Goal: Task Accomplishment & Management: Manage account settings

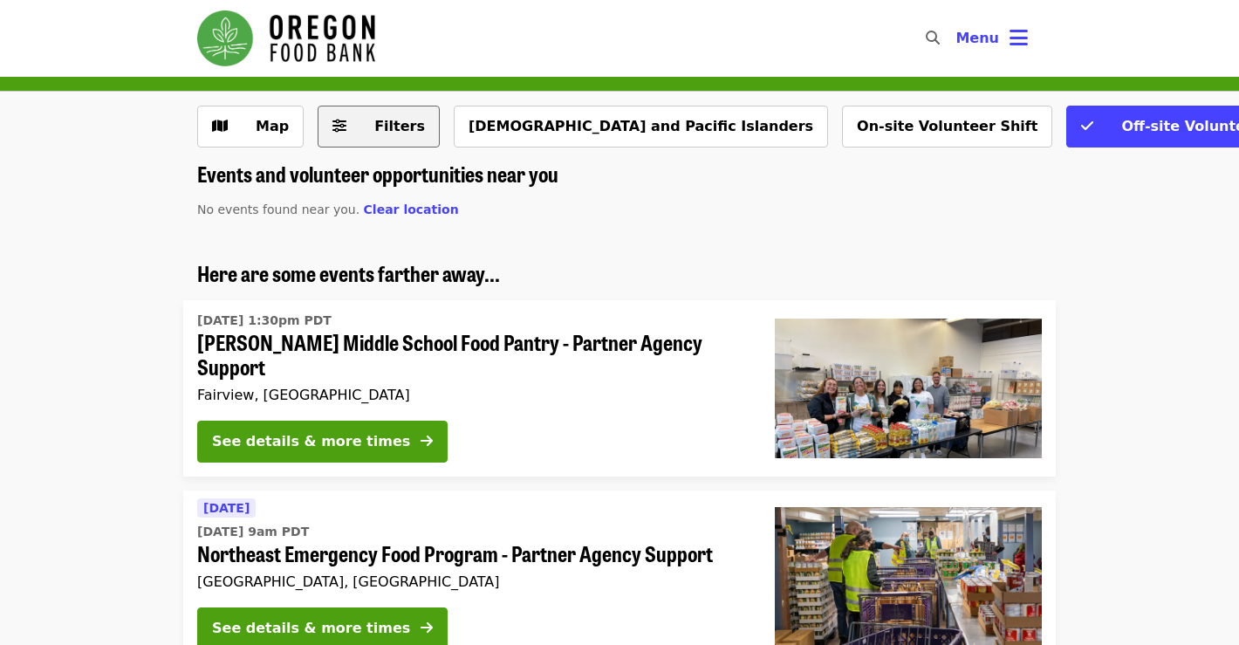
click at [377, 138] on button "Filters" at bounding box center [379, 127] width 122 height 42
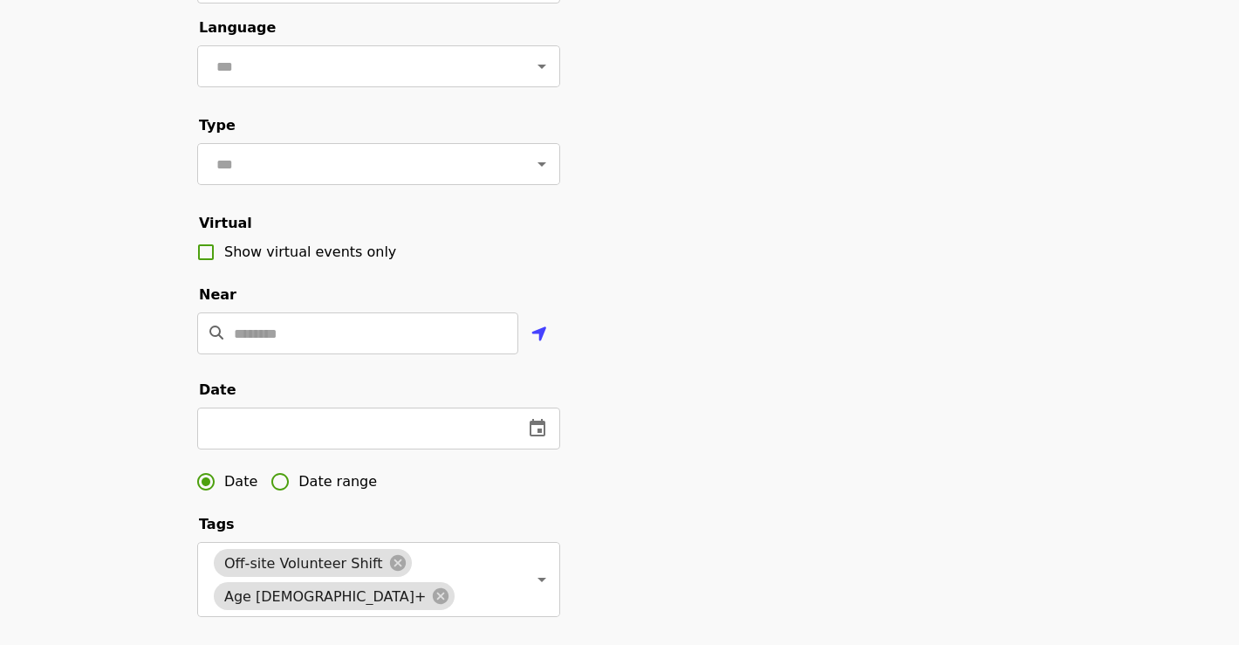
scroll to position [195, 0]
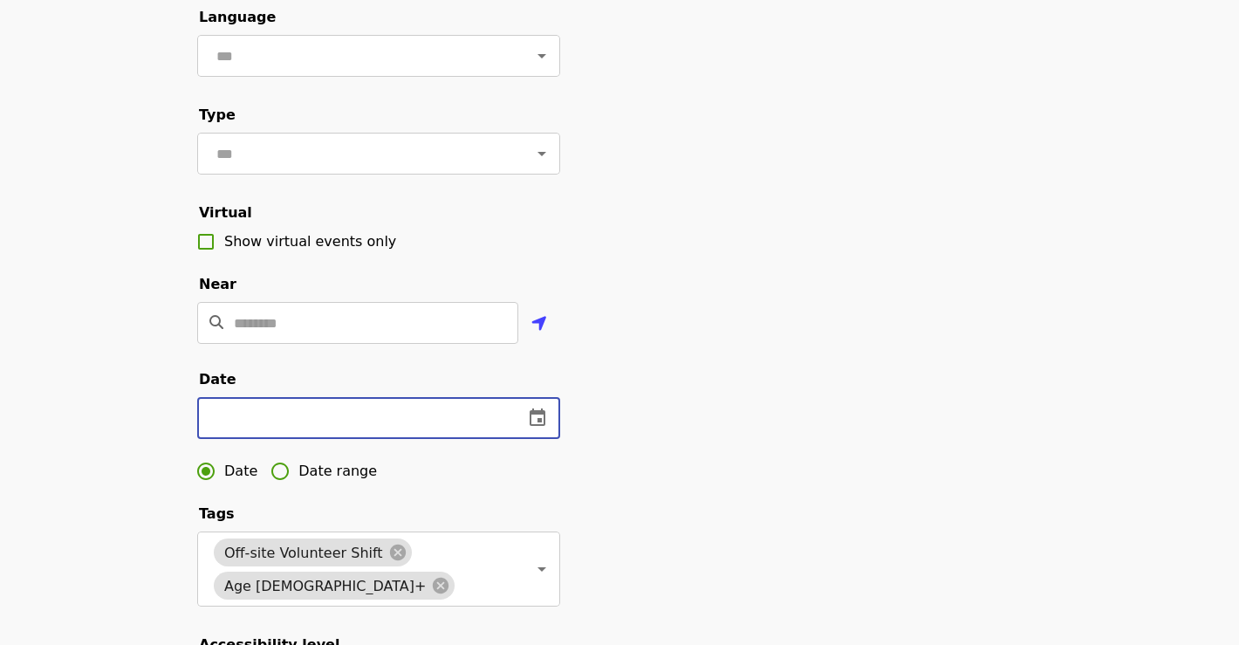
click at [361, 423] on input "text" at bounding box center [353, 418] width 312 height 42
click at [521, 419] on button "change date" at bounding box center [538, 418] width 42 height 42
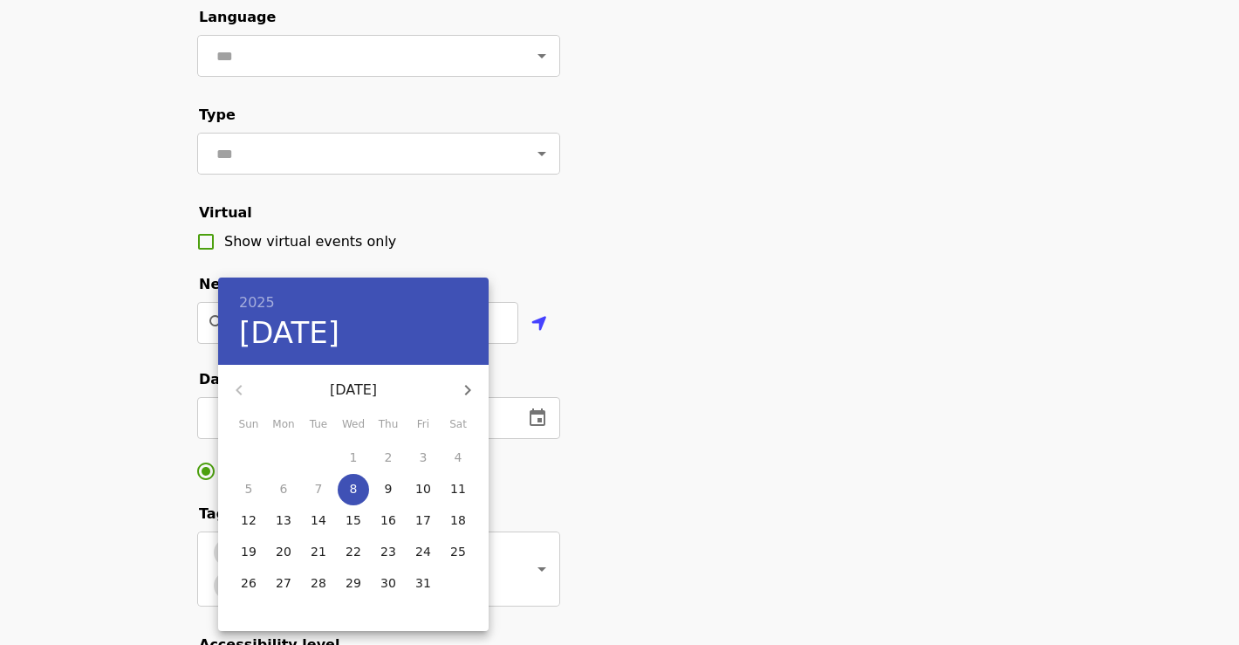
click at [464, 399] on icon "button" at bounding box center [467, 390] width 21 height 21
click at [290, 525] on p "10" at bounding box center [284, 519] width 16 height 17
type input "**********"
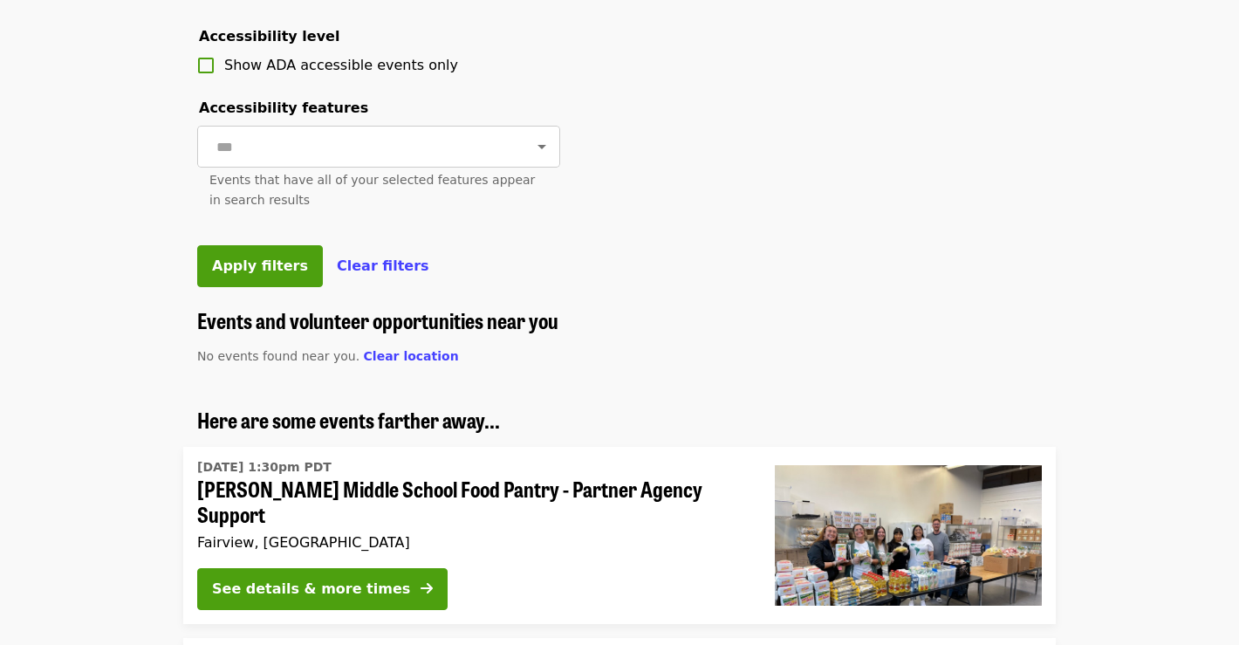
scroll to position [779, 0]
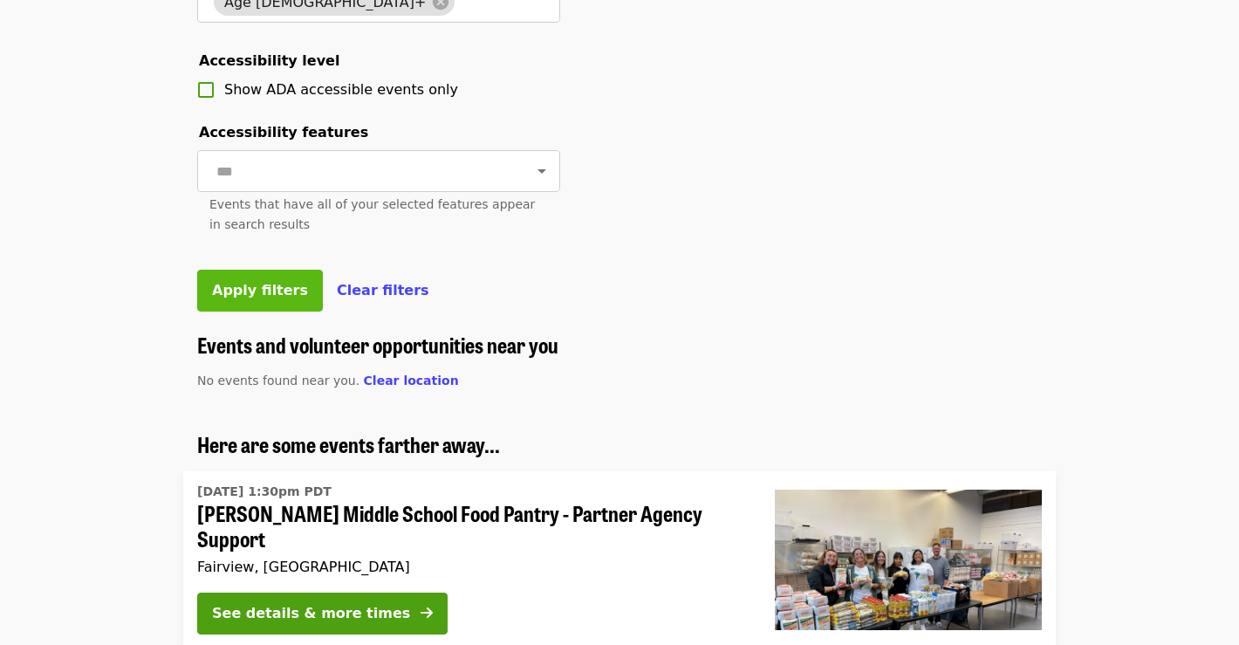
click at [257, 308] on button "Apply filters" at bounding box center [260, 291] width 126 height 42
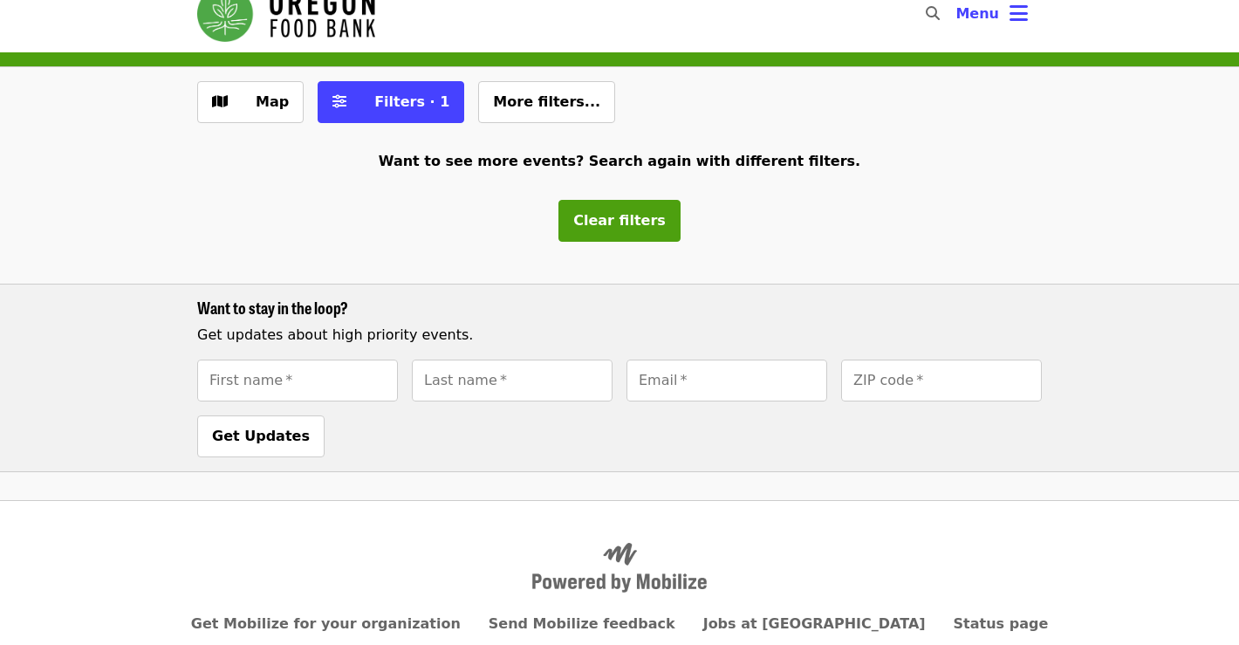
scroll to position [103, 0]
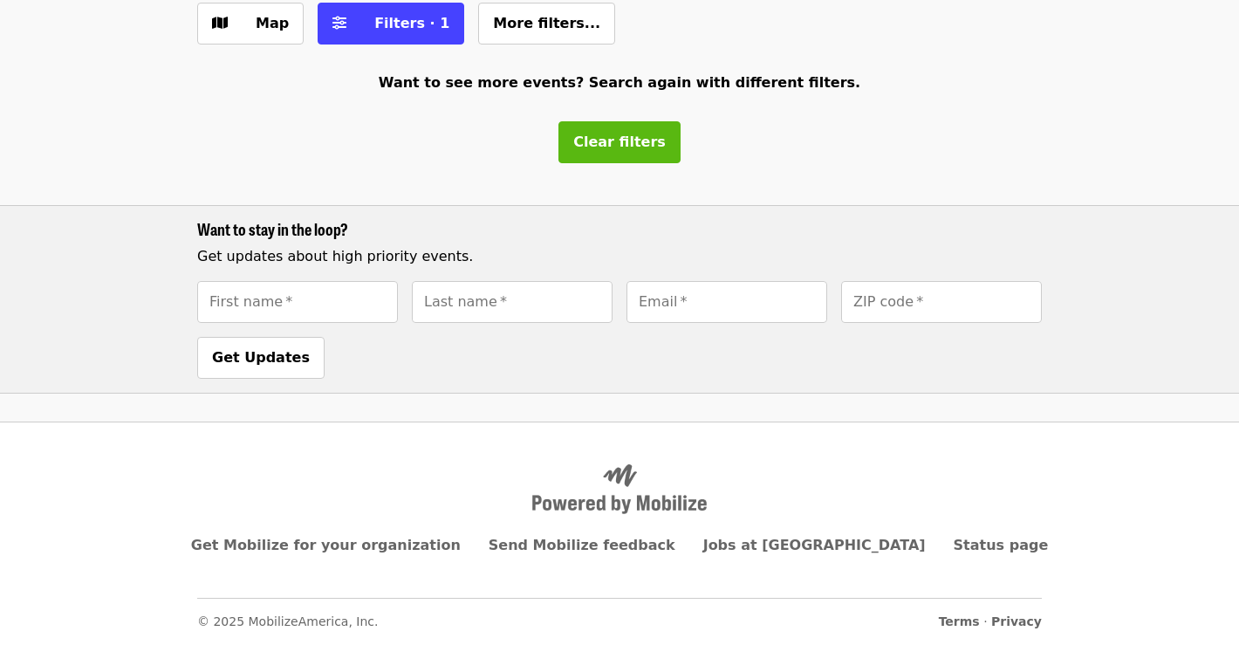
click at [639, 158] on button "Clear filters" at bounding box center [620, 142] width 122 height 42
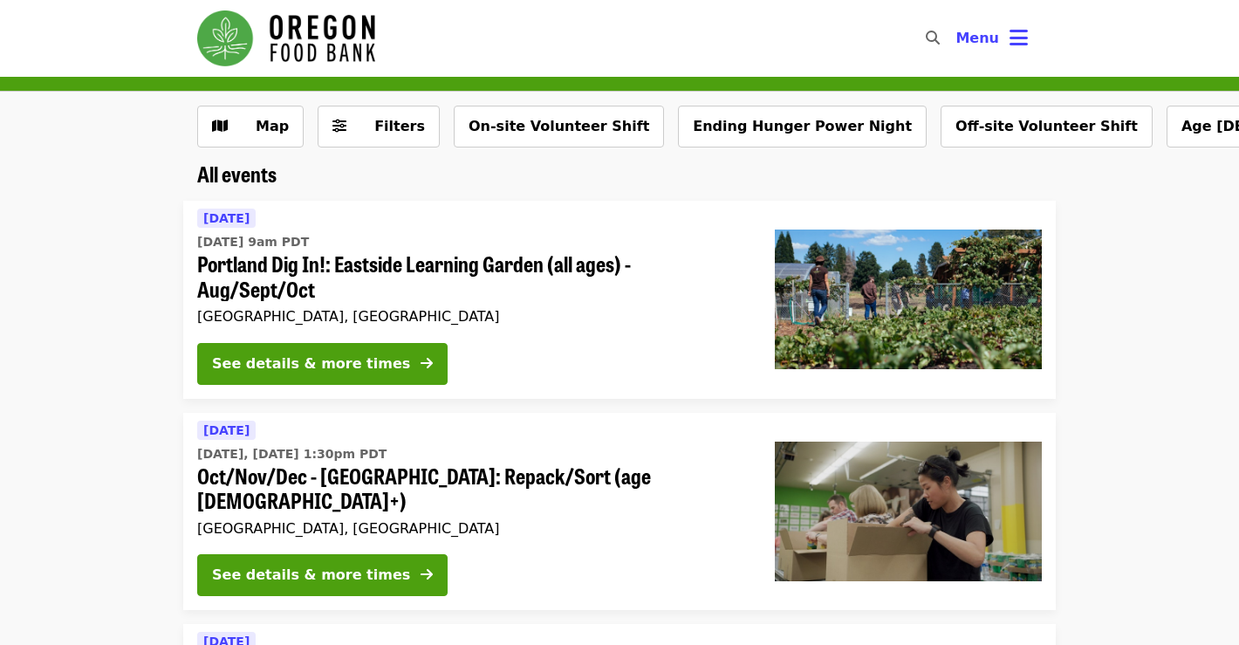
click at [1042, 26] on nav "Skip to content ​ Menu" at bounding box center [619, 38] width 873 height 77
click at [1004, 44] on button "Menu" at bounding box center [992, 38] width 100 height 42
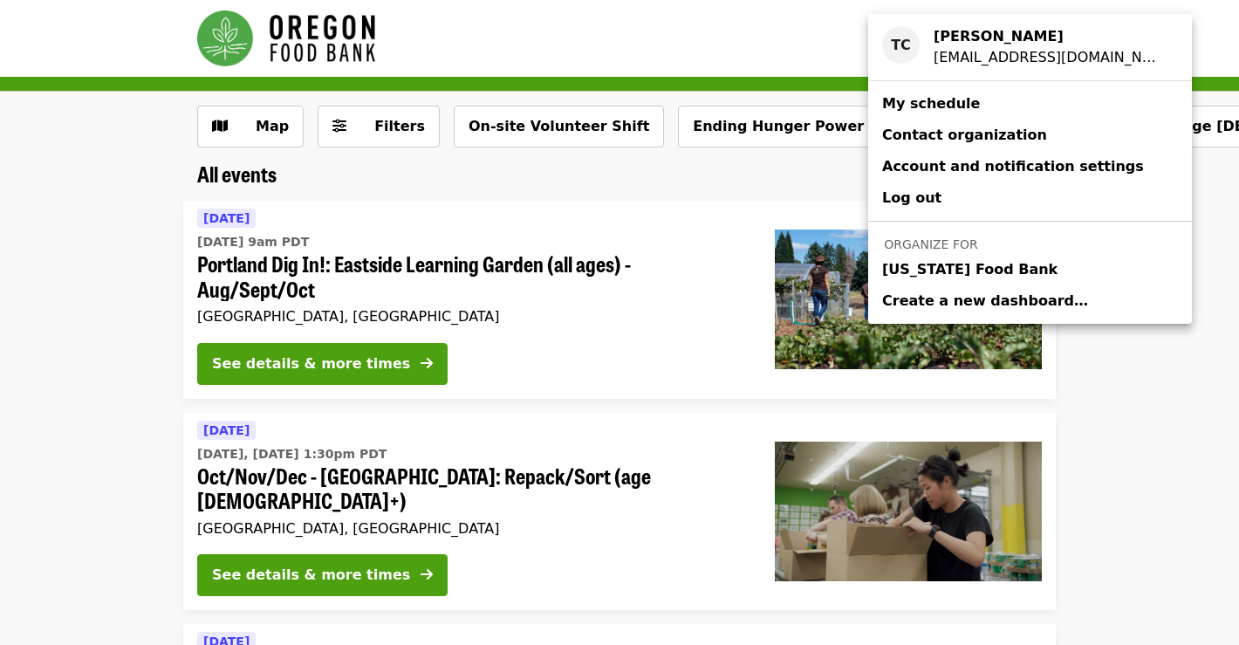
click at [995, 109] on link "My schedule" at bounding box center [1030, 103] width 324 height 31
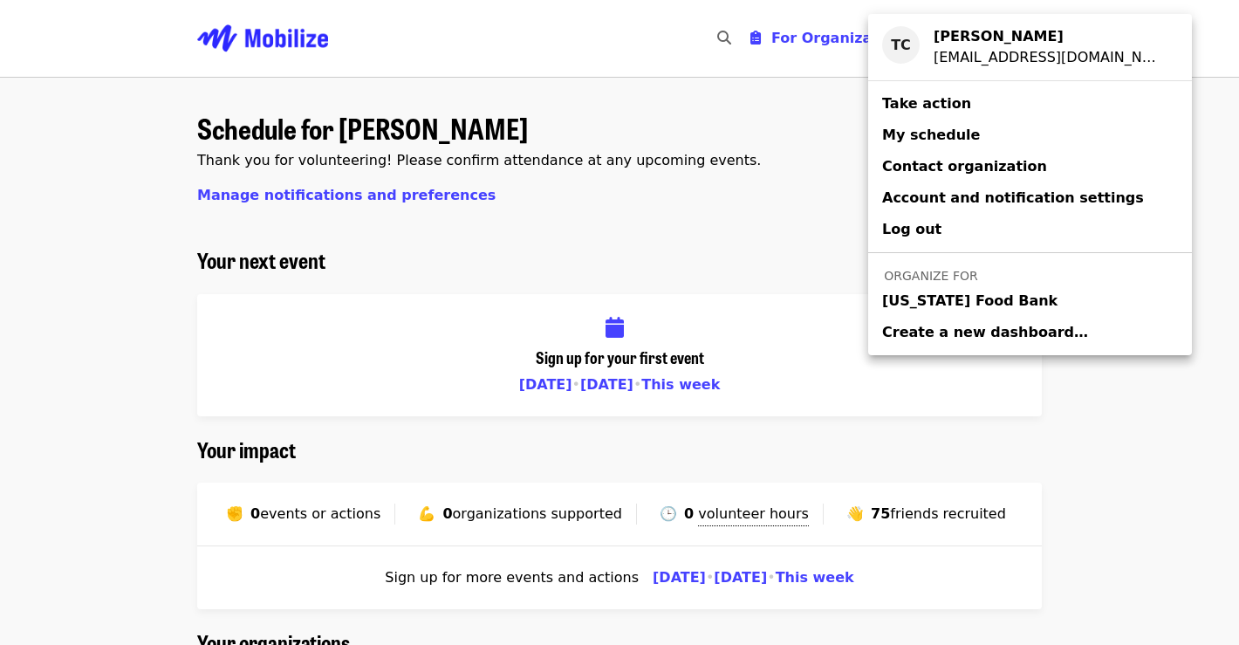
click at [995, 109] on link "Take action" at bounding box center [1030, 103] width 324 height 31
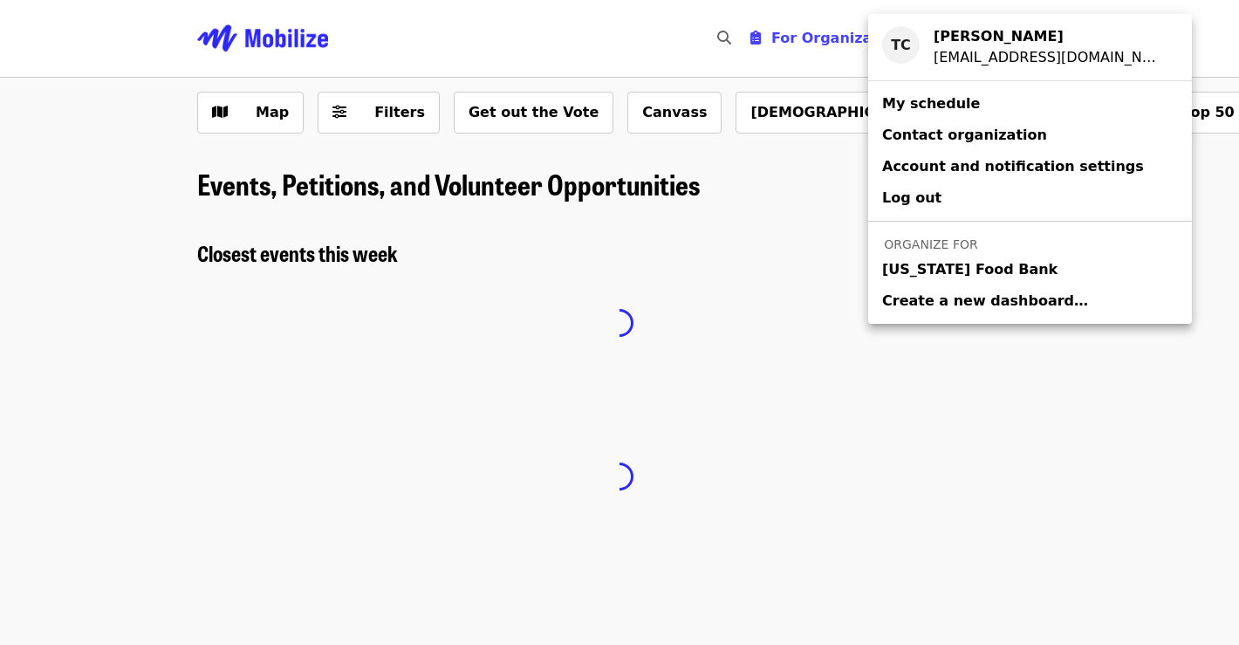
click at [995, 109] on link "My schedule" at bounding box center [1030, 103] width 324 height 31
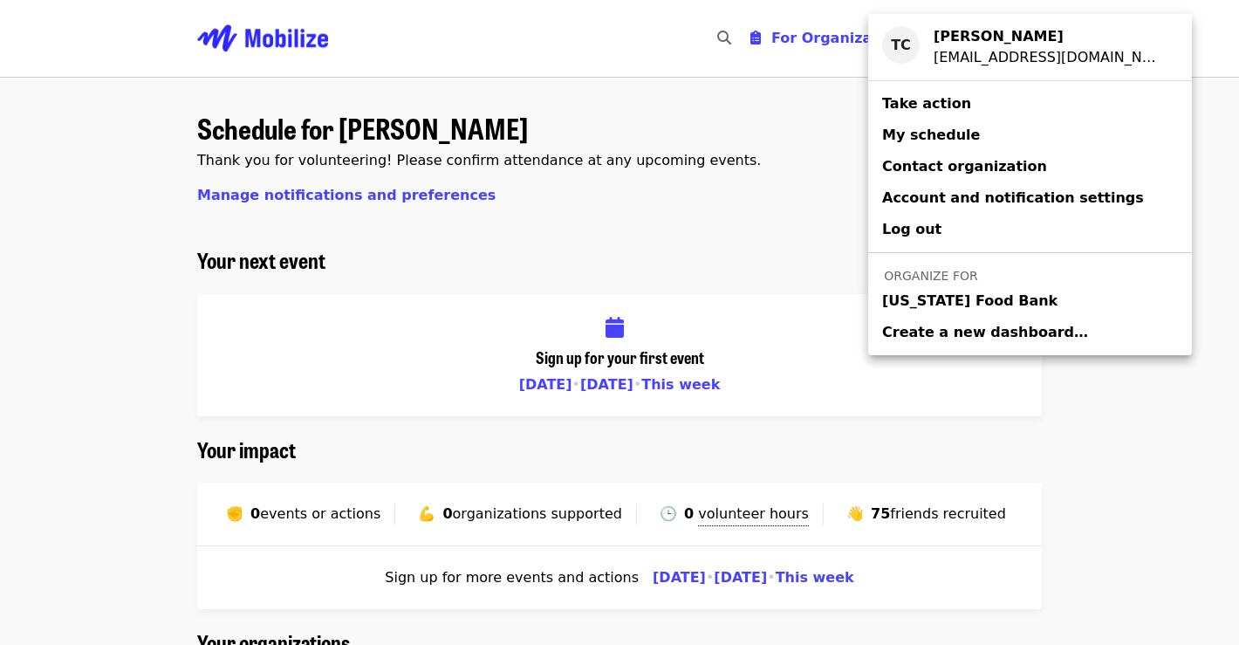
click at [987, 313] on link "[US_STATE] Food Bank" at bounding box center [1030, 300] width 324 height 31
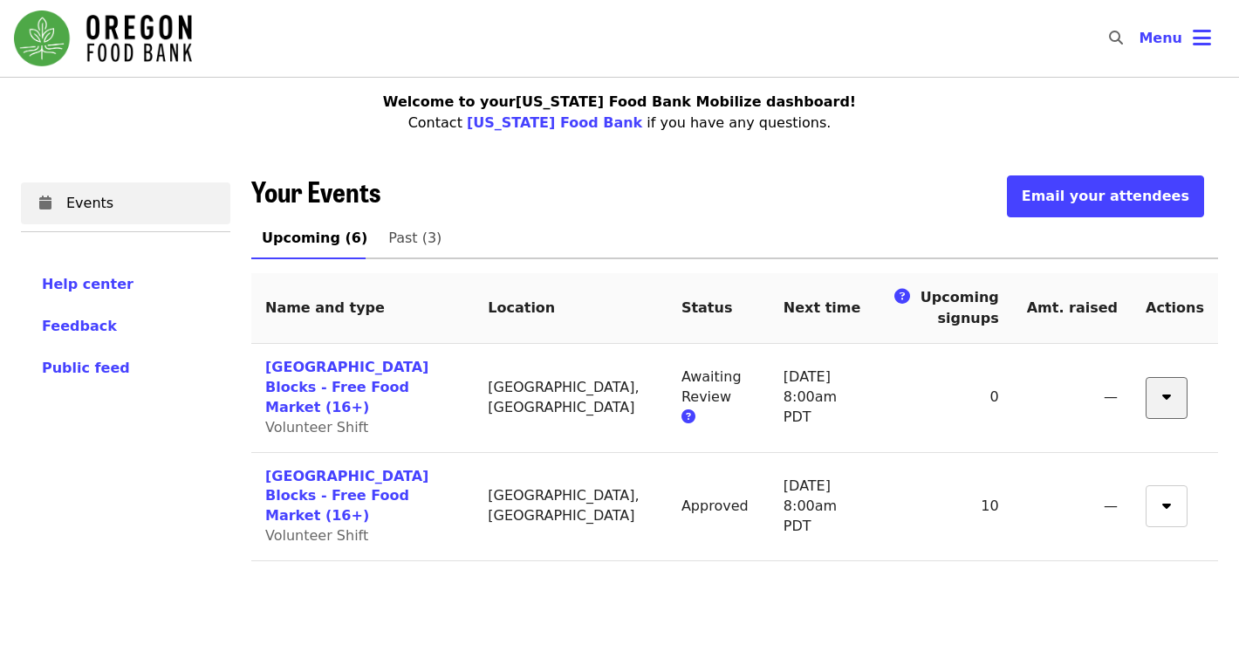
click at [1182, 390] on button "button" at bounding box center [1167, 398] width 42 height 42
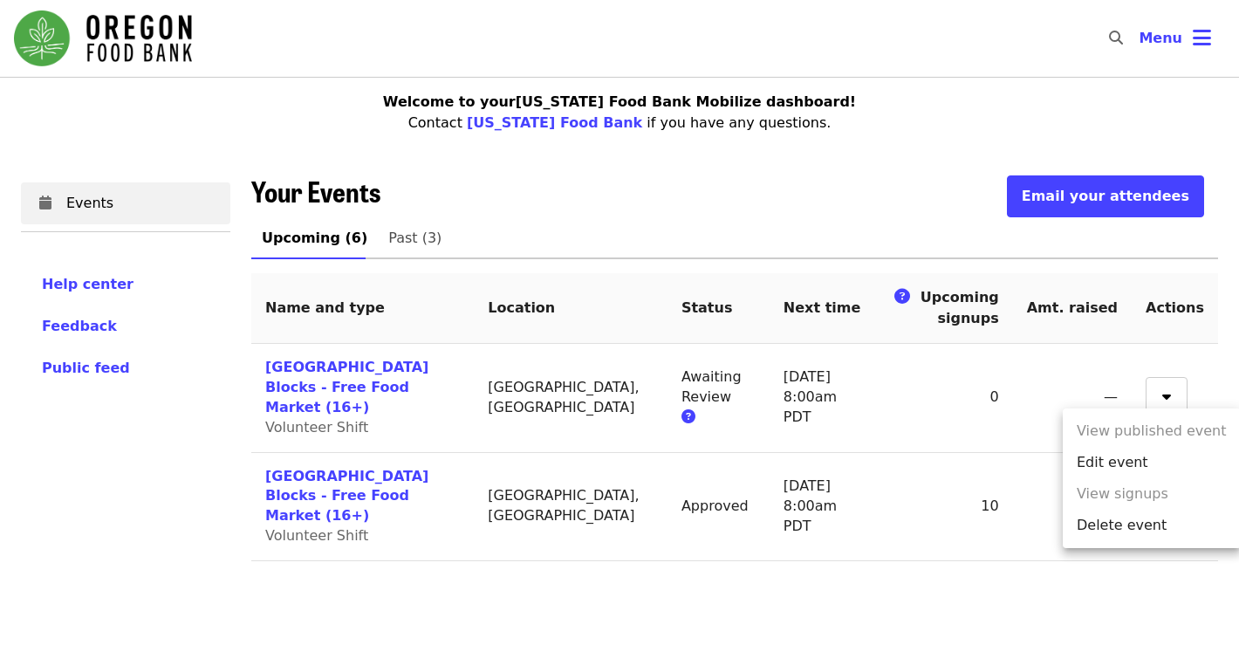
click at [1104, 523] on span "Delete event" at bounding box center [1122, 525] width 90 height 21
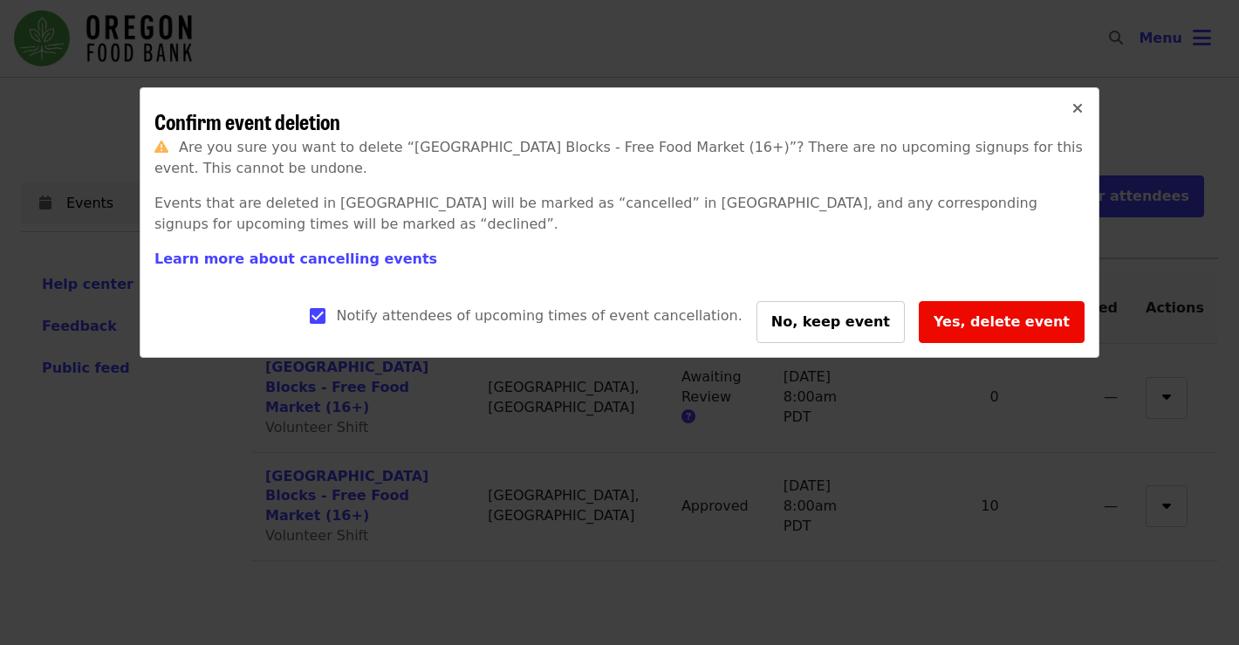
click at [972, 326] on span "Yes, delete event" at bounding box center [1002, 321] width 136 height 17
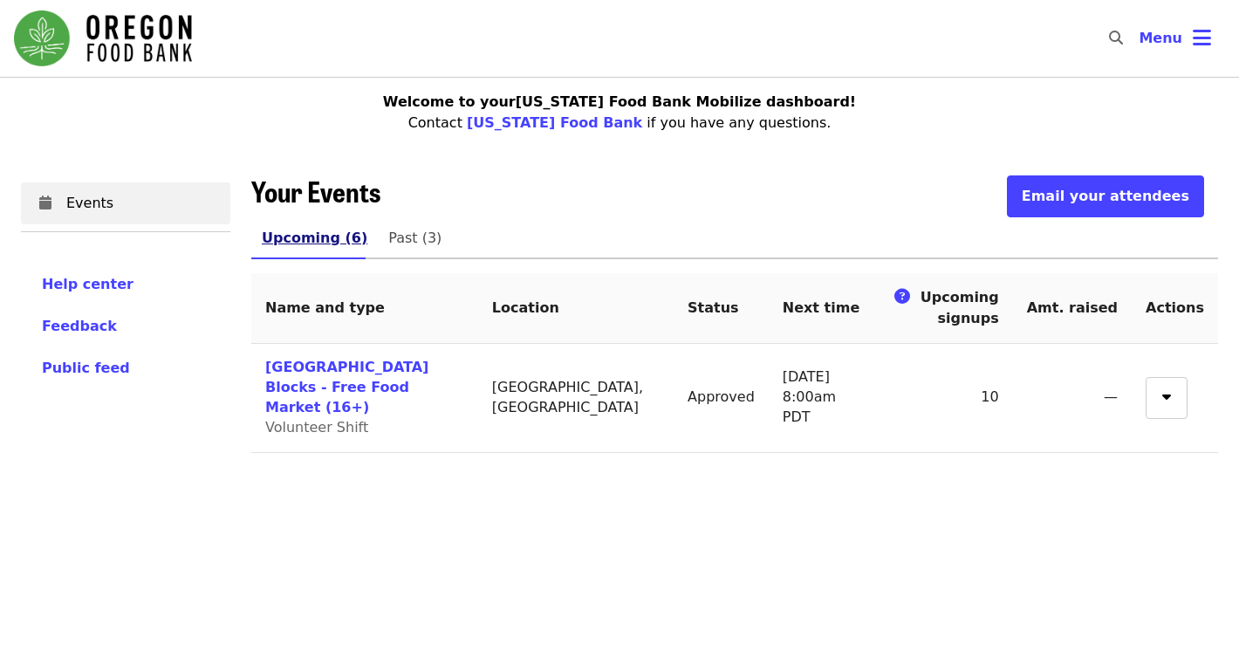
click at [307, 239] on span "Upcoming (6)" at bounding box center [315, 238] width 106 height 24
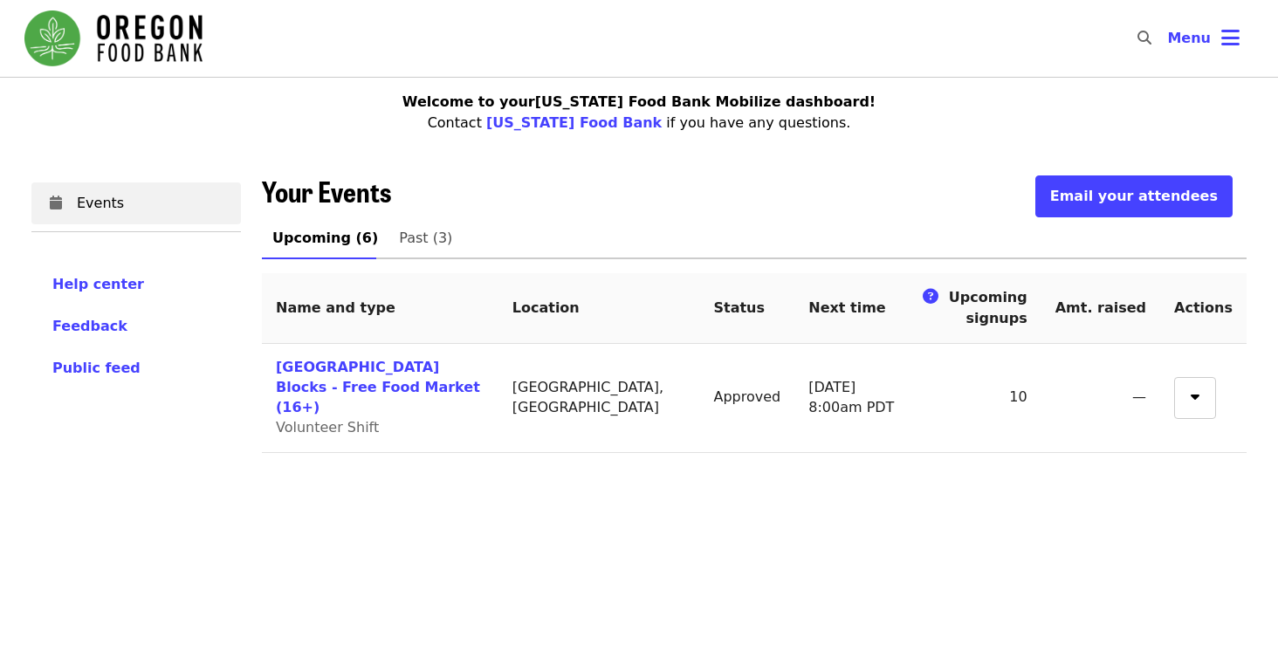
click at [485, 345] on td "[GEOGRAPHIC_DATA] Blocks - Free Food Market (16+) Volunteer Shift" at bounding box center [380, 398] width 237 height 109
click at [338, 252] on link "Upcoming (6)" at bounding box center [325, 238] width 127 height 42
